Goal: Transaction & Acquisition: Subscribe to service/newsletter

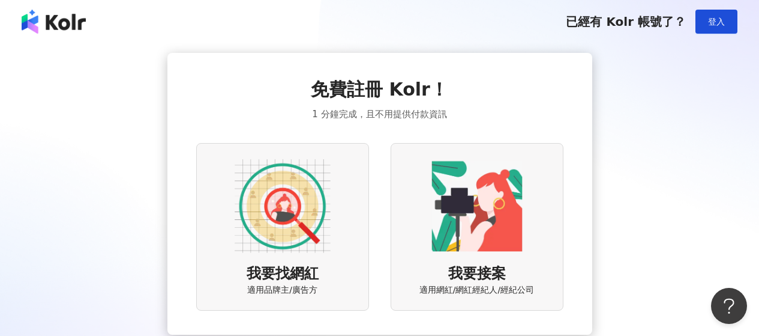
click at [564, 135] on div "免費註冊 Kolr！ 1 分鐘完成，且不用提供付款資訊 我要找網紅 適用品牌主/廣告方 我要接案 適用網紅/網紅經紀人/經紀公司" at bounding box center [379, 194] width 425 height 282
click at [286, 215] on img at bounding box center [283, 206] width 96 height 96
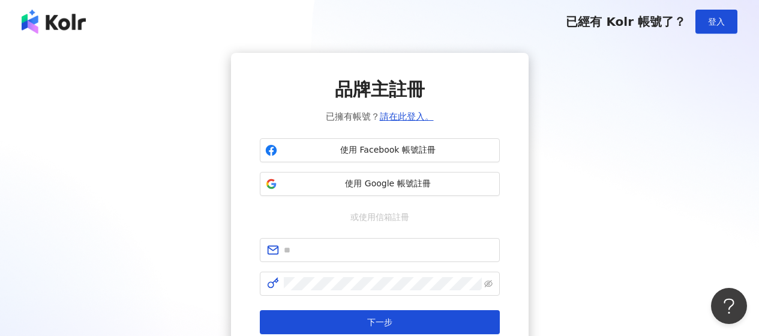
click at [659, 76] on div "品牌主註冊 已擁有帳號？ 請在此登入。 使用 Facebook 帳號註冊 使用 Google 帳號註冊 或使用信箱註冊 下一步 註冊帳戶代表您同意本平台的 使…" at bounding box center [379, 217] width 731 height 329
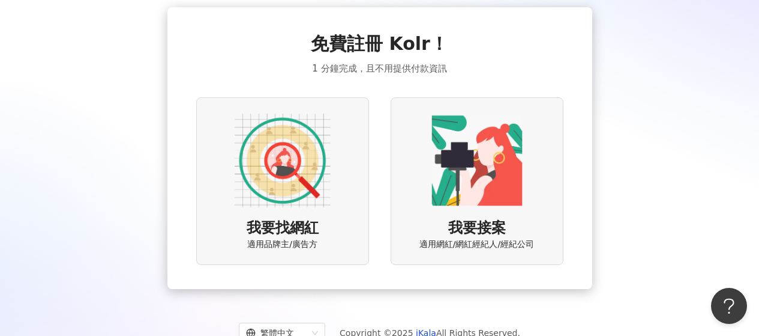
scroll to position [88, 0]
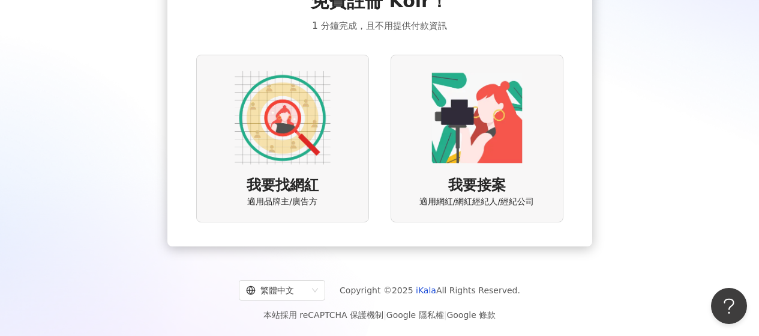
click at [130, 182] on div "免費註冊 Kolr！ 1 分鐘完成，且不用提供付款資訊 我要找網紅 適用品牌主/廣告方 我要接案 適用網紅/網紅經紀人/經紀公司" at bounding box center [379, 106] width 731 height 282
